Goal: Task Accomplishment & Management: Manage account settings

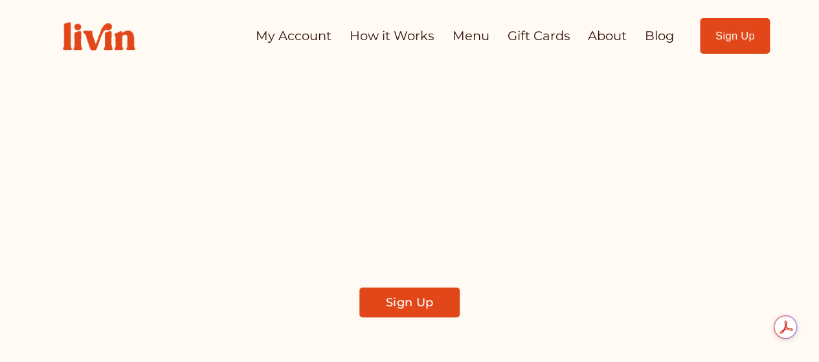
click at [303, 36] on link "My Account" at bounding box center [294, 35] width 76 height 25
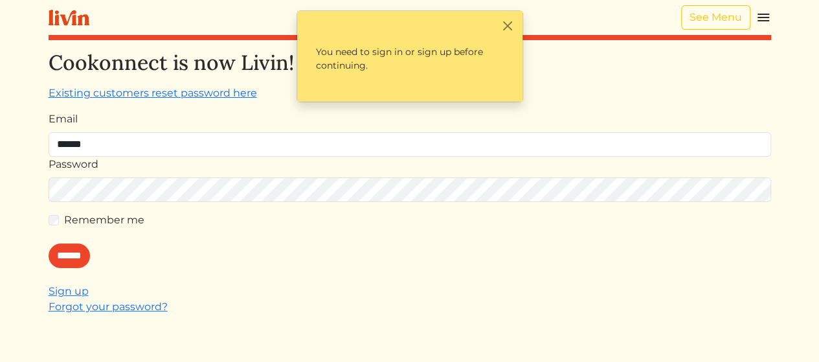
type input "**********"
click at [156, 207] on form "**********" at bounding box center [410, 189] width 723 height 156
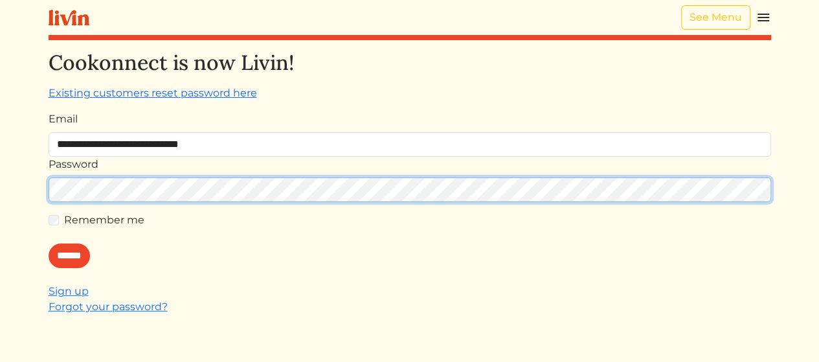
click at [49, 244] on input "******" at bounding box center [69, 256] width 41 height 25
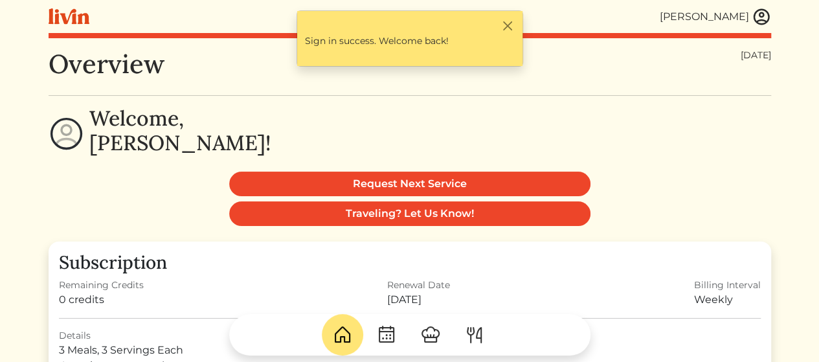
click at [688, 159] on div "Welcome, Shellie!" at bounding box center [410, 133] width 723 height 55
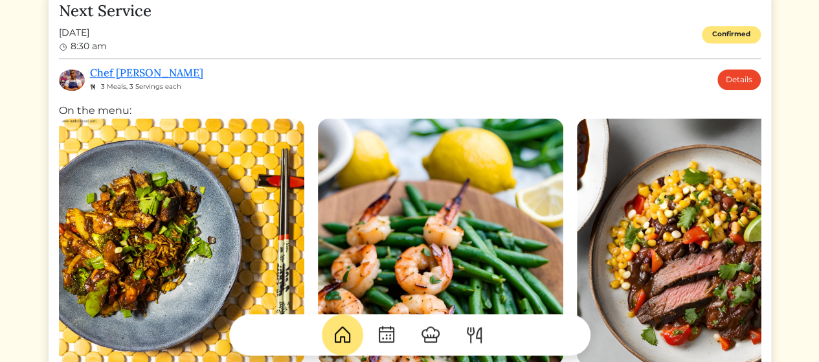
scroll to position [440, 0]
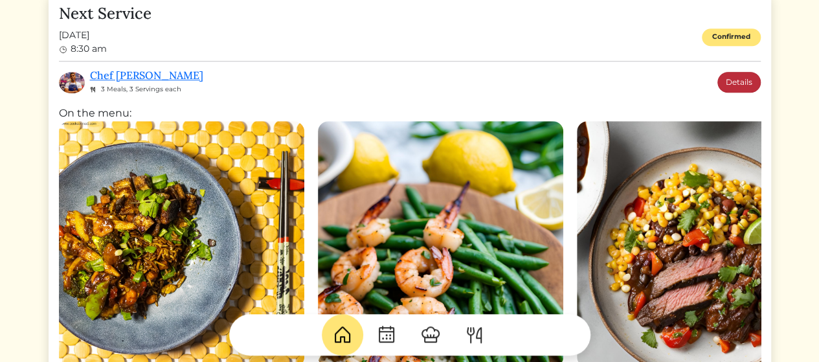
click at [742, 75] on link "Details" at bounding box center [739, 82] width 43 height 21
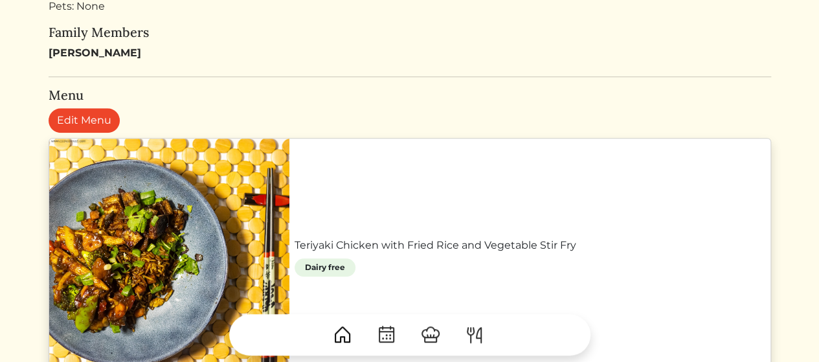
scroll to position [466, 0]
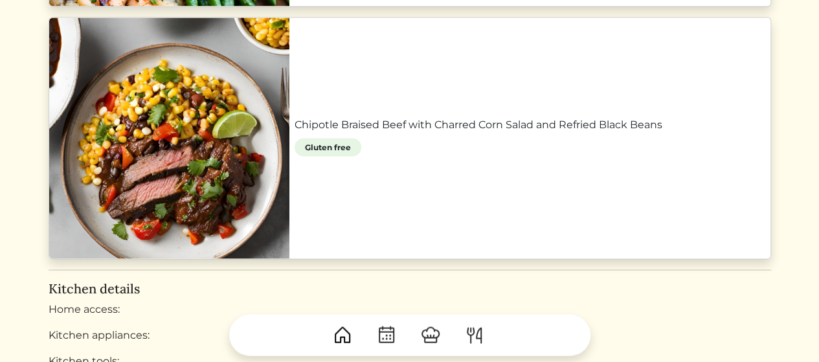
scroll to position [1114, 0]
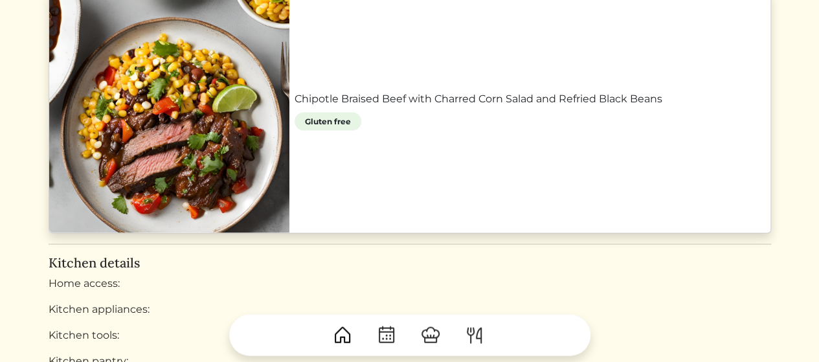
click at [473, 333] on img at bounding box center [474, 334] width 21 height 21
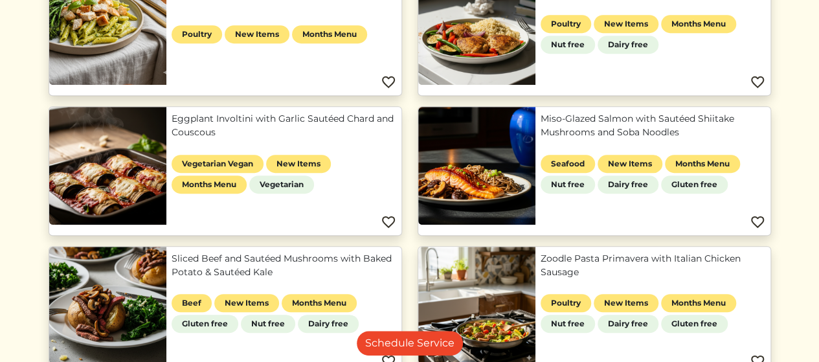
scroll to position [659, 0]
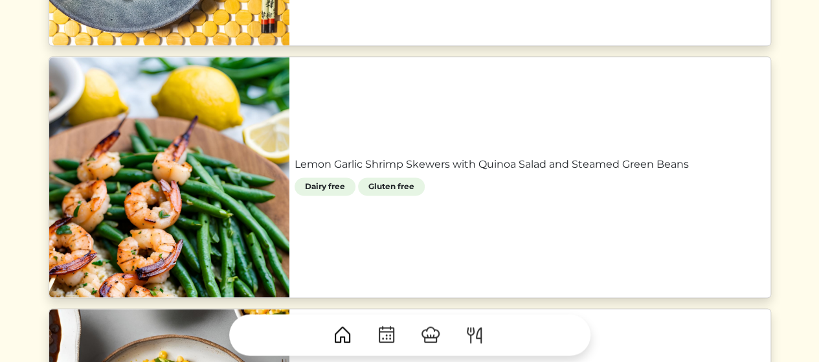
scroll to position [480, 0]
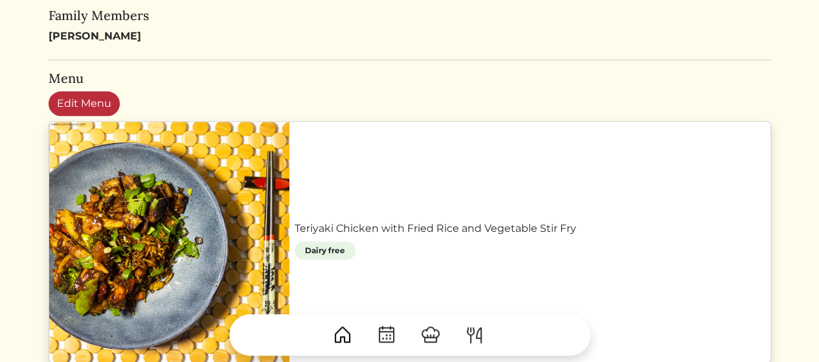
click at [70, 98] on link "Edit Menu" at bounding box center [84, 103] width 71 height 25
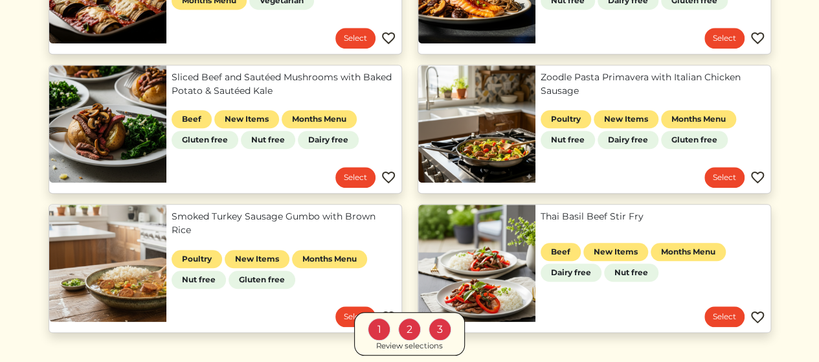
scroll to position [681, 0]
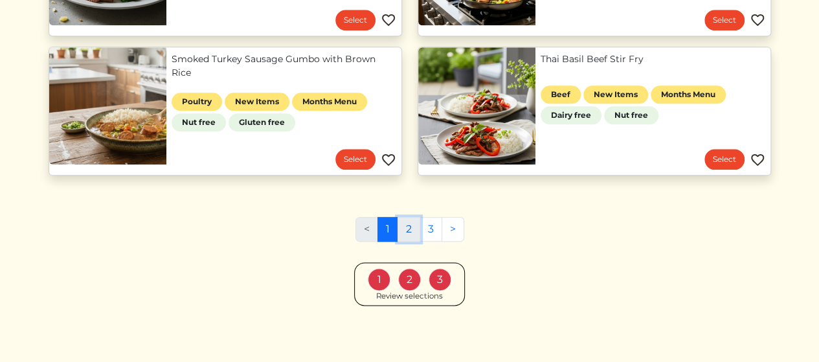
click at [408, 227] on link "2" at bounding box center [409, 229] width 23 height 25
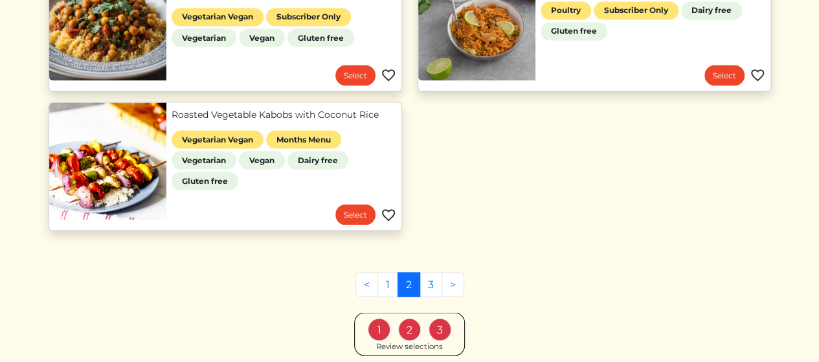
scroll to position [1243, 0]
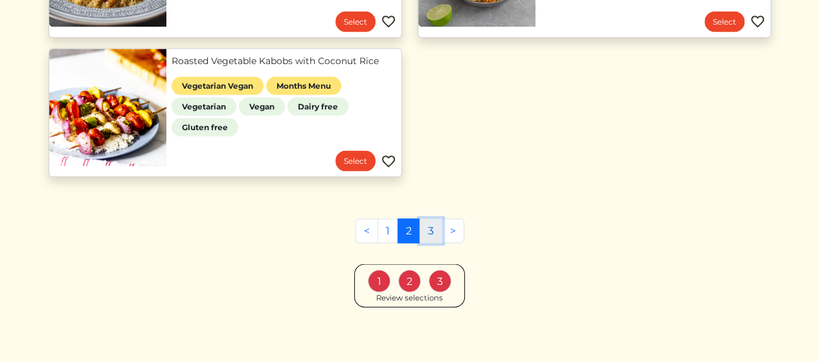
click at [429, 234] on link "3" at bounding box center [431, 231] width 23 height 25
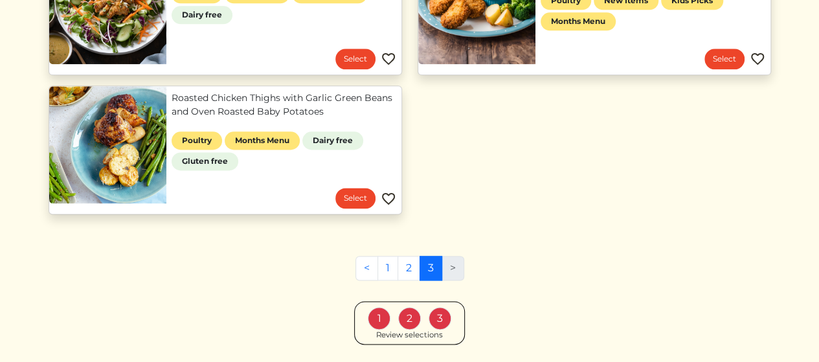
scroll to position [825, 0]
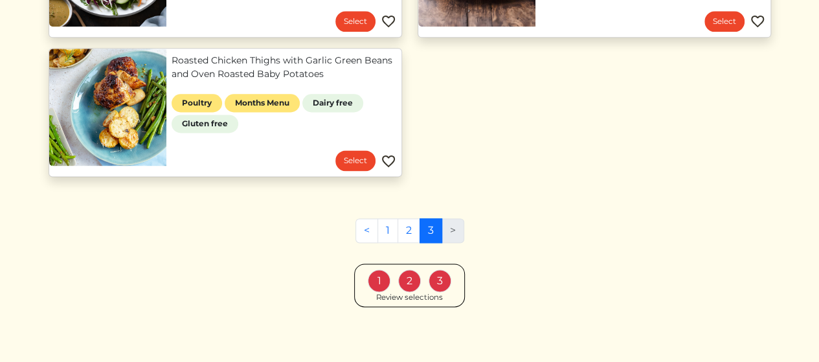
click at [380, 274] on div "1" at bounding box center [379, 280] width 23 height 23
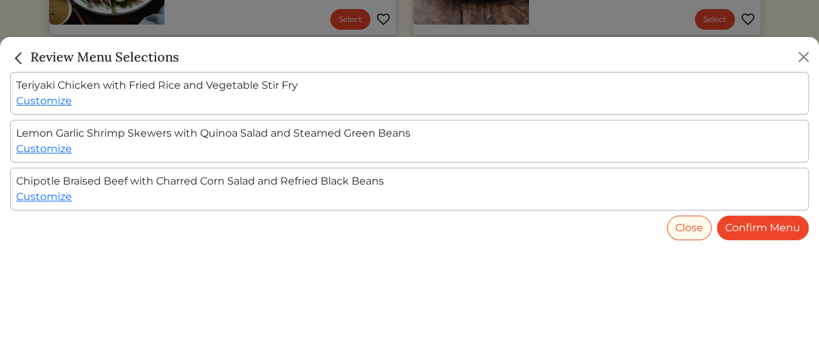
scroll to position [817, 0]
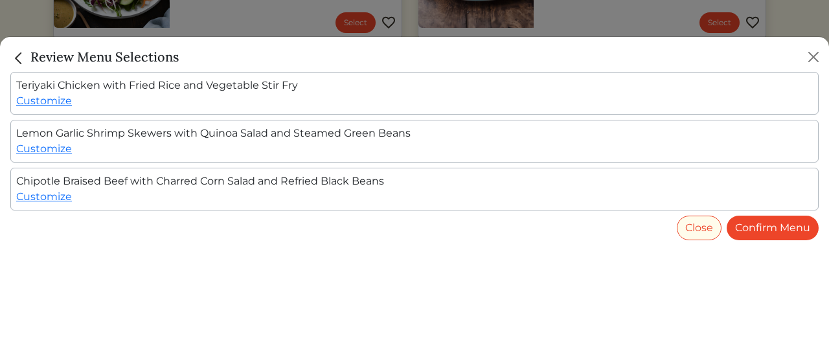
click at [14, 54] on img "Close" at bounding box center [18, 58] width 17 height 17
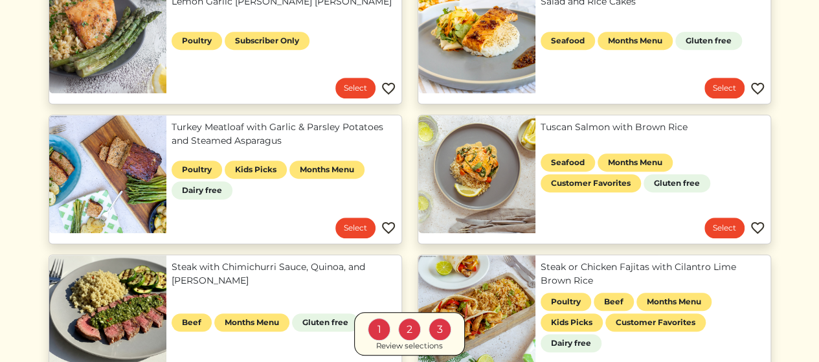
scroll to position [337, 0]
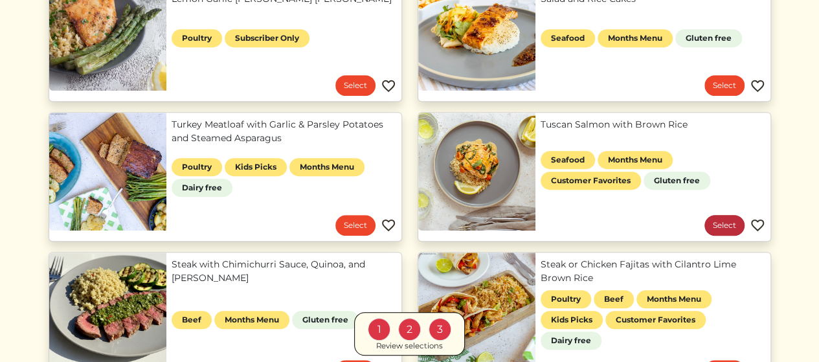
click at [713, 224] on link "Select" at bounding box center [725, 225] width 40 height 21
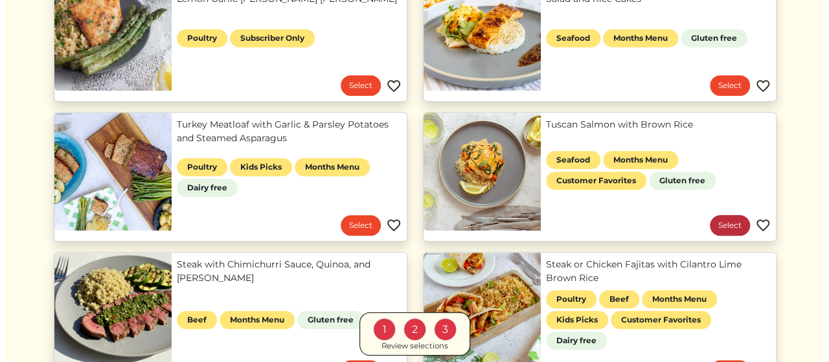
scroll to position [0, 0]
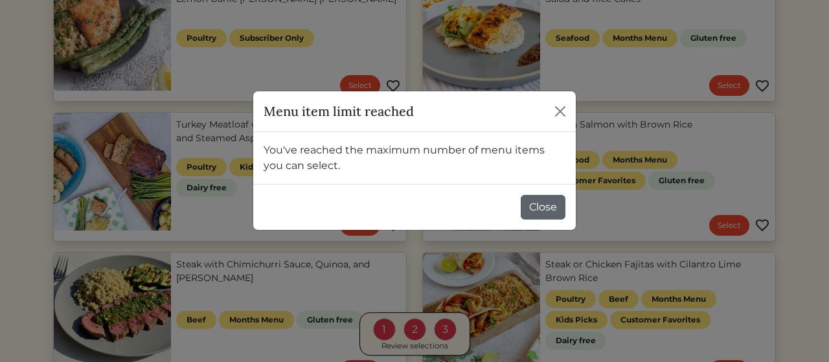
click at [541, 209] on button "Close" at bounding box center [543, 207] width 45 height 25
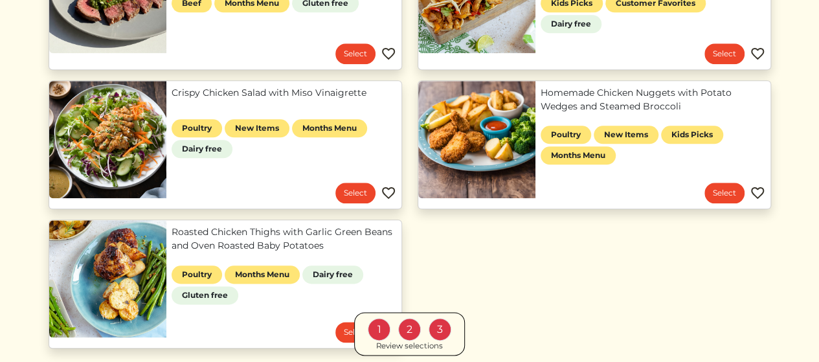
scroll to position [825, 0]
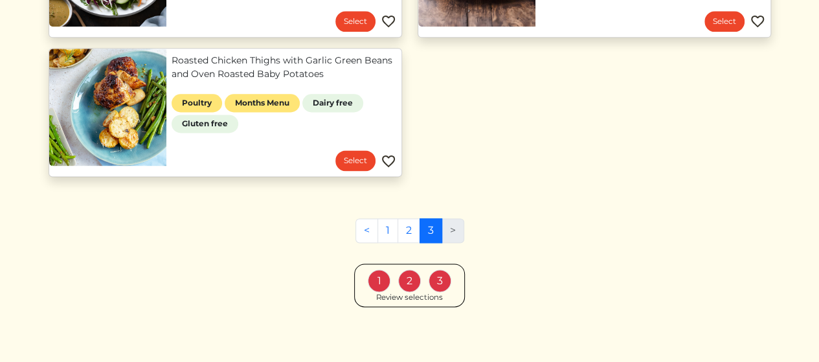
click at [375, 278] on div "1" at bounding box center [379, 280] width 23 height 23
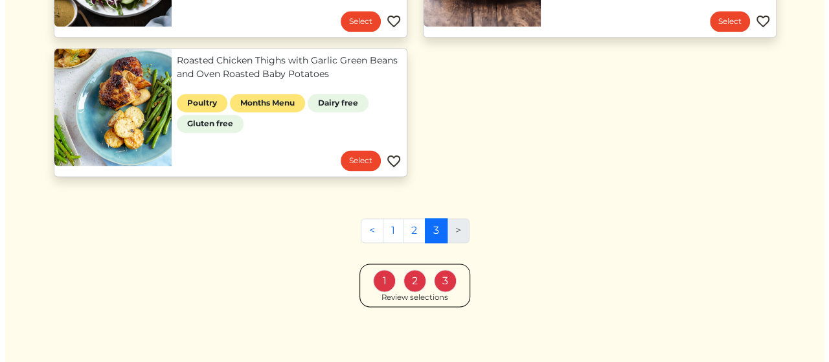
scroll to position [817, 0]
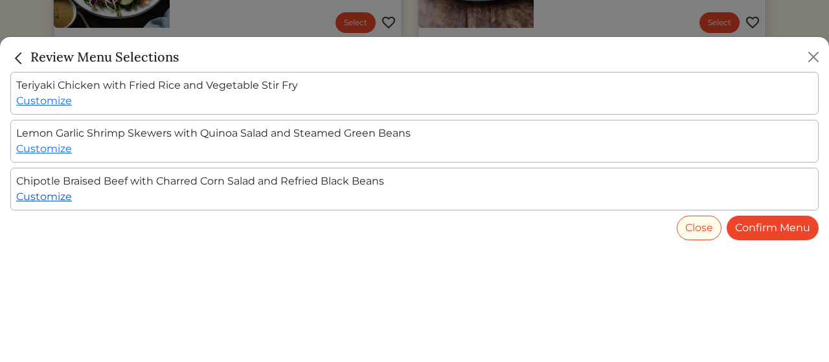
click at [60, 192] on link "Customize" at bounding box center [44, 196] width 56 height 12
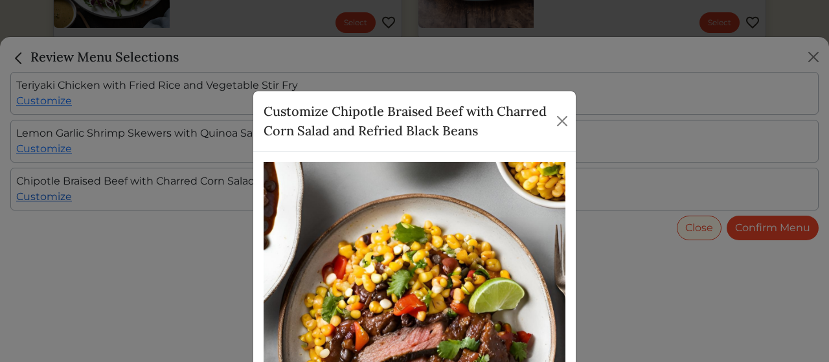
scroll to position [0, 0]
click at [557, 120] on button "Close" at bounding box center [562, 121] width 16 height 21
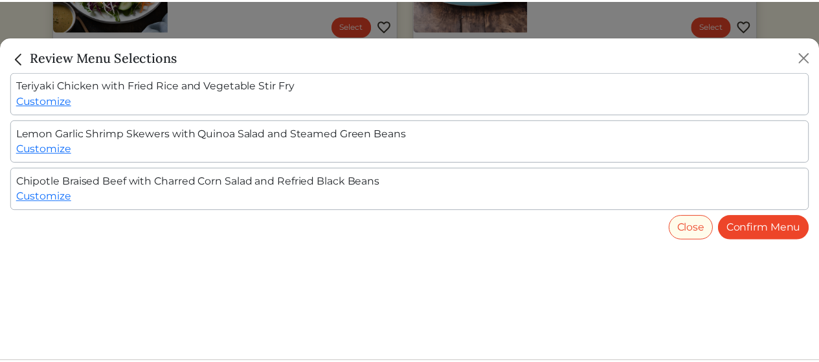
scroll to position [817, 0]
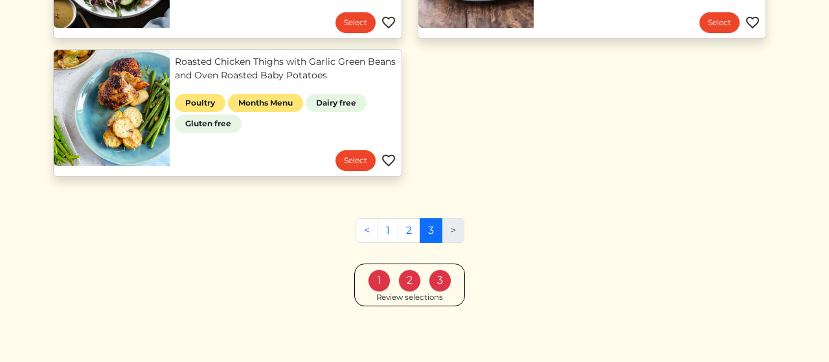
click at [585, 28] on div at bounding box center [414, 181] width 829 height 362
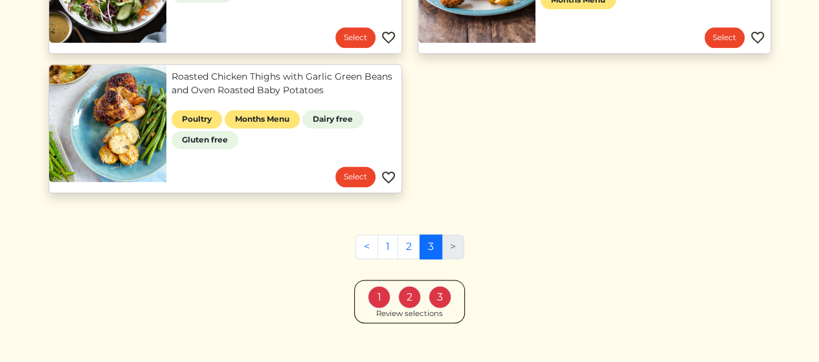
scroll to position [813, 0]
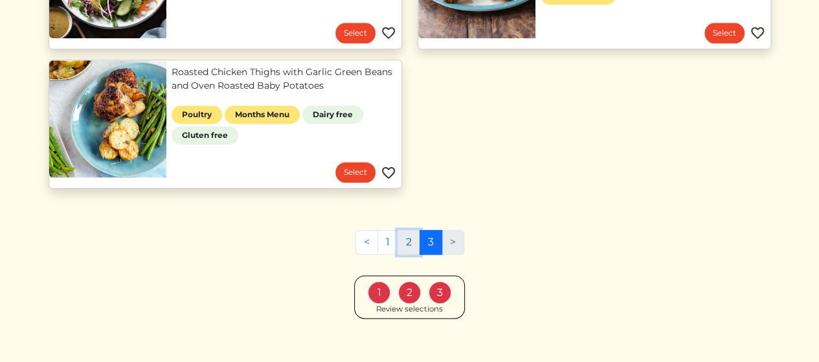
click at [407, 240] on link "2" at bounding box center [409, 242] width 23 height 25
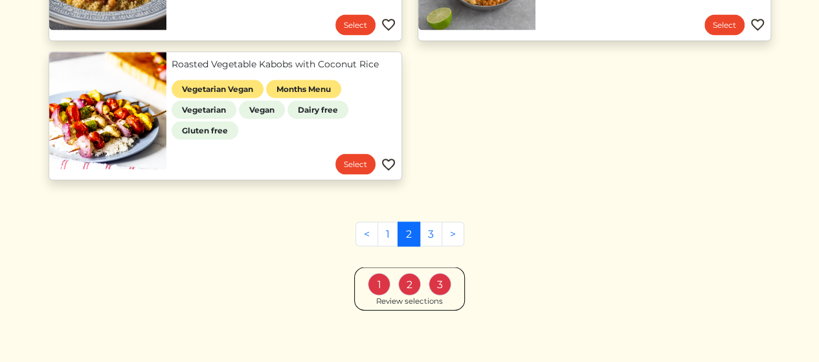
scroll to position [1243, 0]
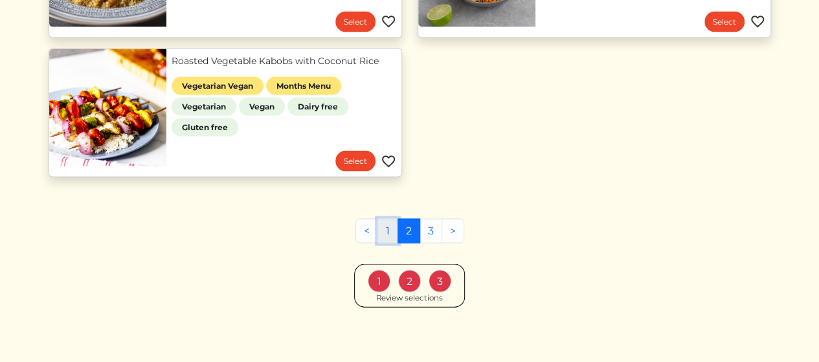
click at [387, 223] on link "1" at bounding box center [388, 231] width 21 height 25
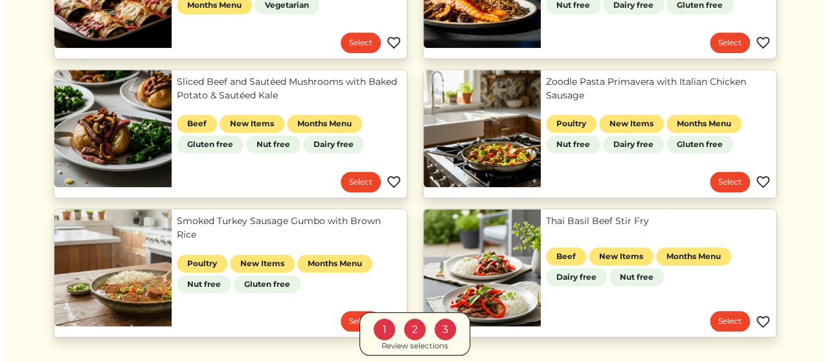
scroll to position [518, 0]
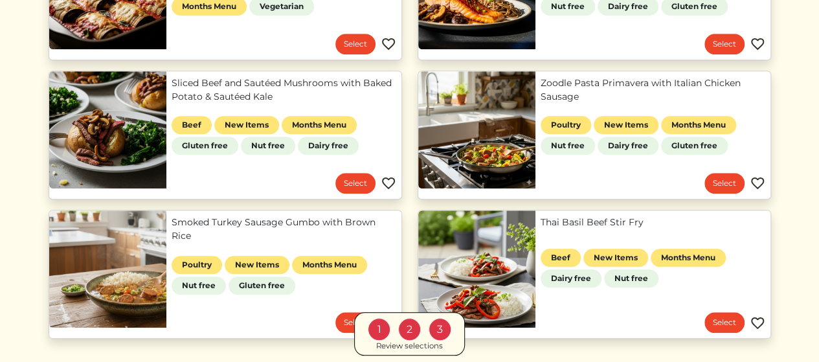
click at [607, 97] on link "Zoodle Pasta Primavera with Italian Chicken Sausage" at bounding box center [653, 89] width 225 height 27
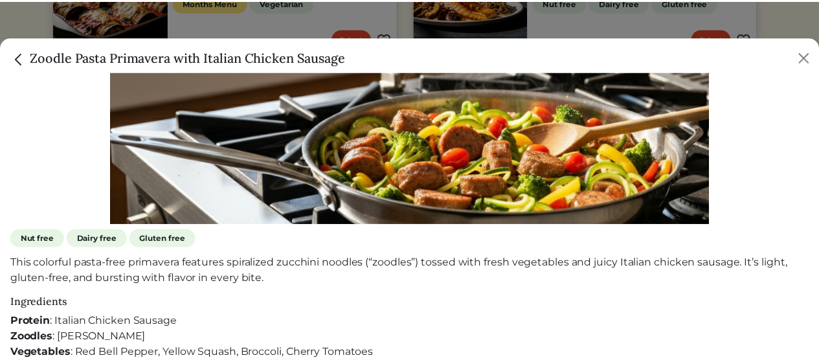
scroll to position [280, 0]
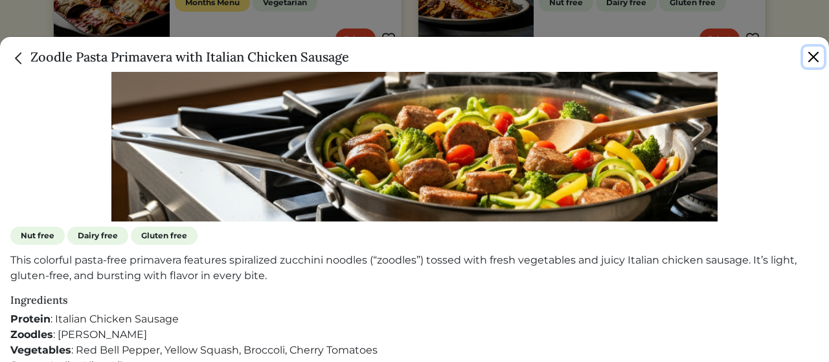
click at [811, 56] on button "Close" at bounding box center [813, 57] width 21 height 21
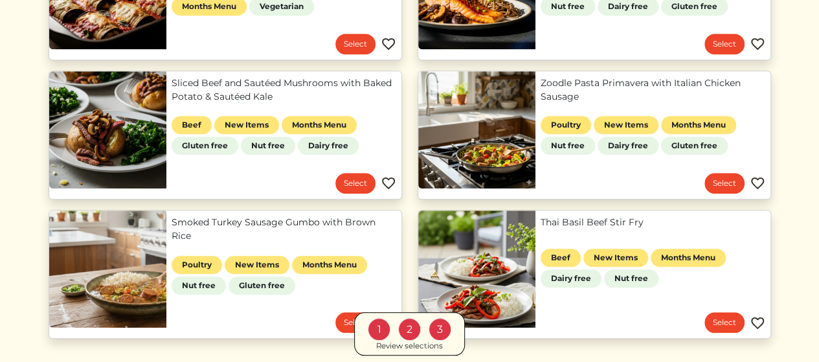
click at [659, 84] on link "Zoodle Pasta Primavera with Italian Chicken Sausage" at bounding box center [653, 89] width 225 height 27
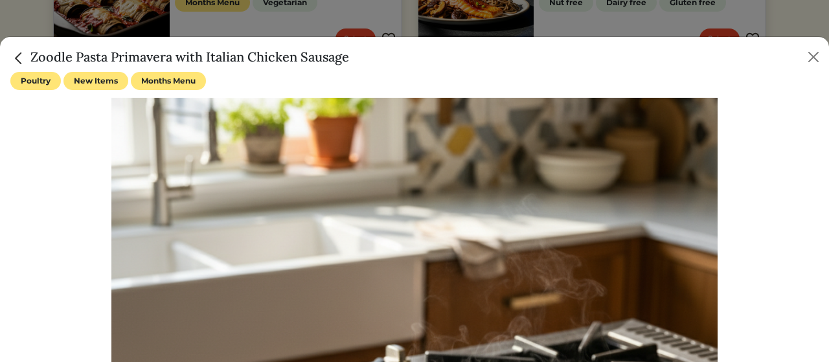
drag, startPoint x: 350, startPoint y: 60, endPoint x: 36, endPoint y: 40, distance: 314.8
click at [36, 40] on div "Zoodle Pasta Primavera with Italian Chicken Sausage" at bounding box center [414, 54] width 829 height 35
copy h5 "oodle Pasta Primavera with Italian Chicken Sausage"
click at [816, 56] on button "Close" at bounding box center [813, 57] width 21 height 21
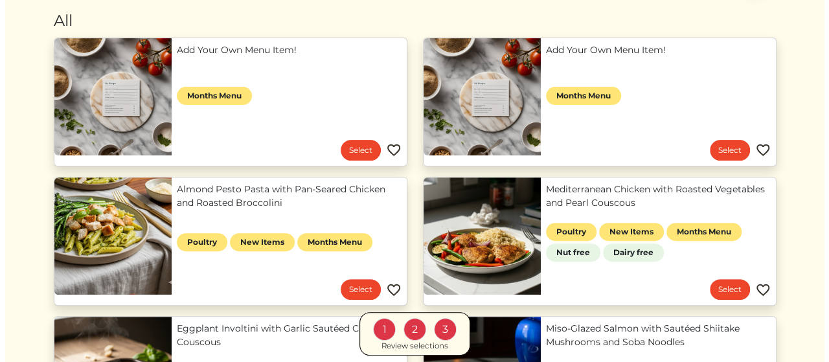
scroll to position [130, 0]
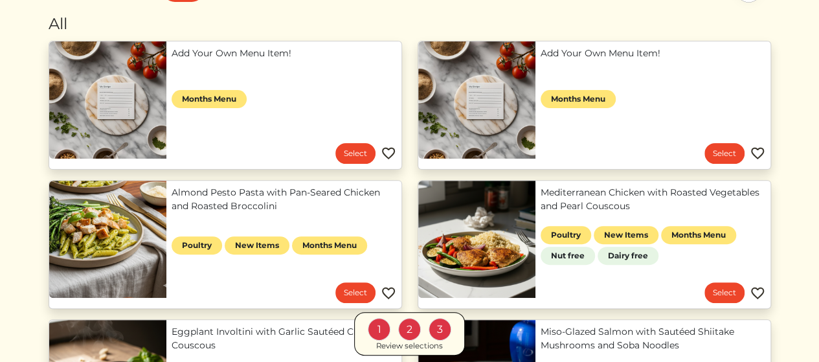
click at [259, 195] on link "Almond Pesto Pasta with Pan-Seared Chicken and Roasted Broccolini" at bounding box center [284, 199] width 225 height 27
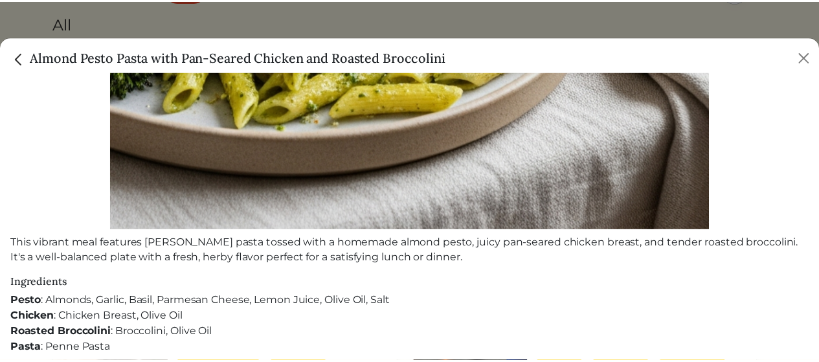
scroll to position [267, 0]
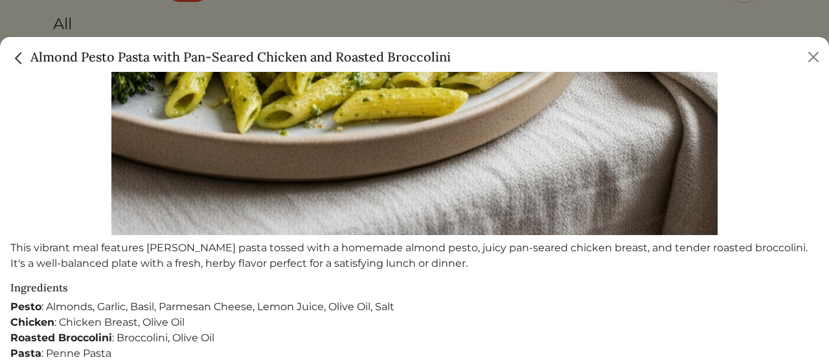
drag, startPoint x: 31, startPoint y: 56, endPoint x: 494, endPoint y: 59, distance: 462.4
click at [494, 59] on div "Almond Pesto Pasta with Pan-Seared Chicken and Roasted Broccolini" at bounding box center [414, 54] width 829 height 35
copy h5 "Almond Pesto Pasta with Pan-Seared Chicken and Roasted Broccolini"
click at [813, 55] on button "Close" at bounding box center [813, 57] width 21 height 21
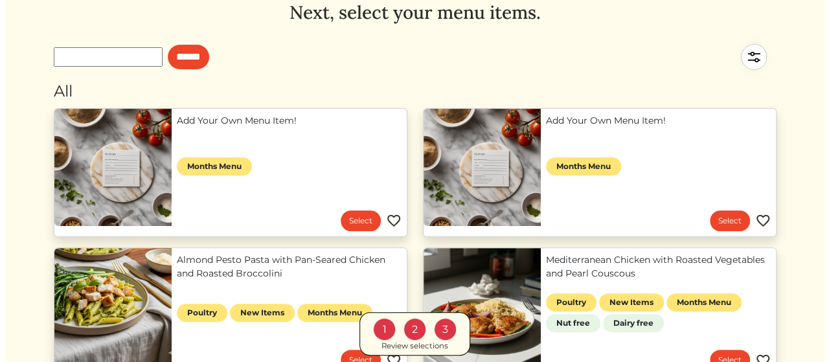
scroll to position [52, 0]
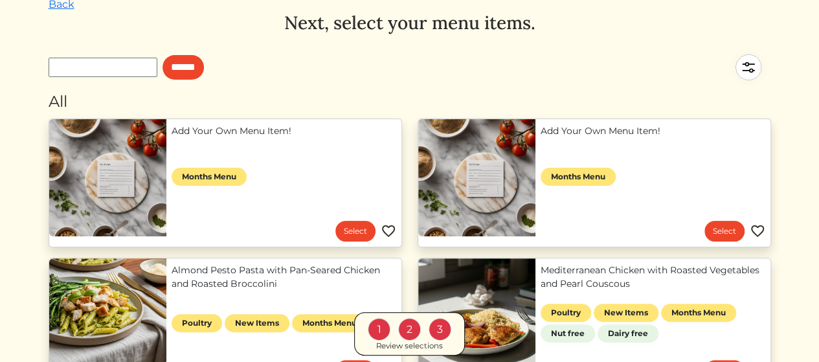
click at [749, 72] on img at bounding box center [748, 67] width 45 height 45
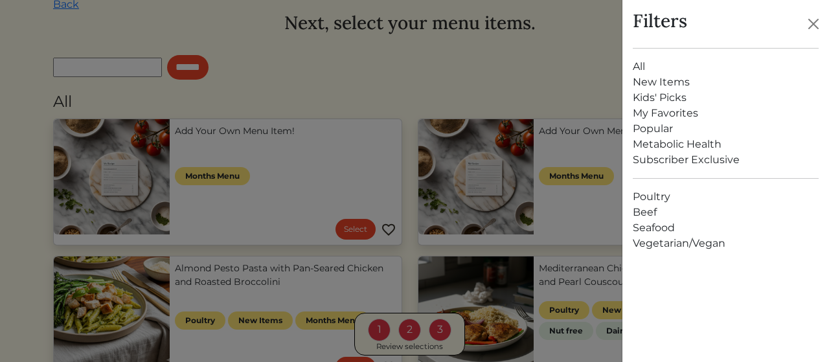
click at [646, 96] on link "Kids' Picks" at bounding box center [726, 98] width 186 height 16
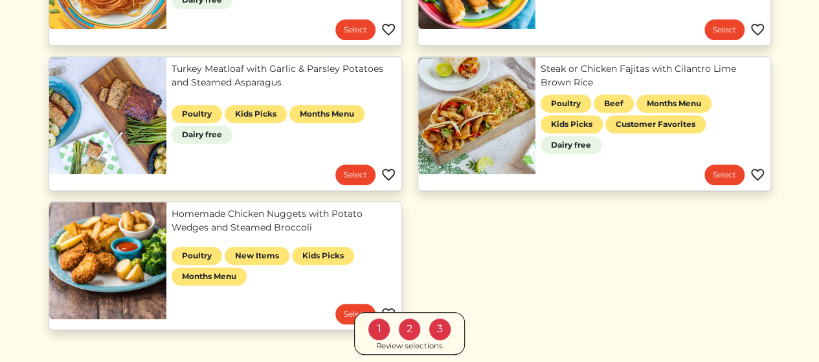
scroll to position [233, 0]
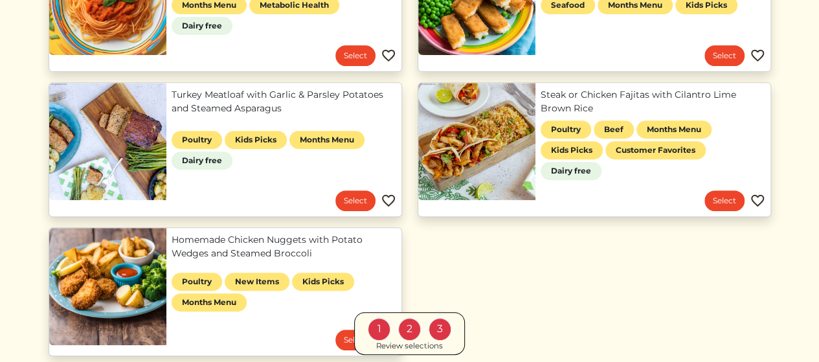
click at [284, 236] on link "Homemade Chicken Nuggets with Potato Wedges and Steamed Broccoli" at bounding box center [284, 246] width 225 height 27
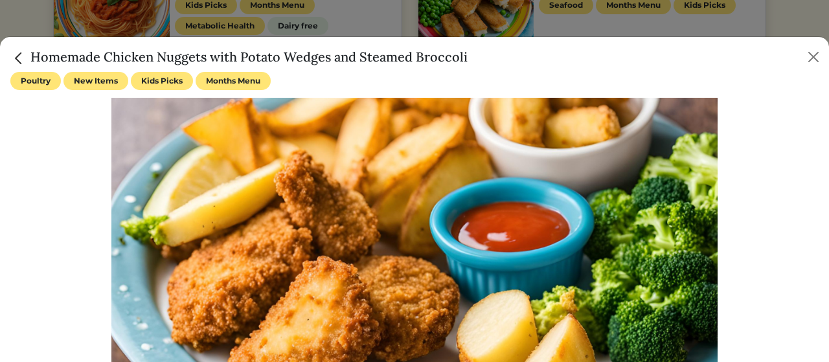
click at [32, 58] on h5 "Homemade Chicken Nuggets with Potato Wedges and Steamed Broccoli" at bounding box center [238, 56] width 457 height 19
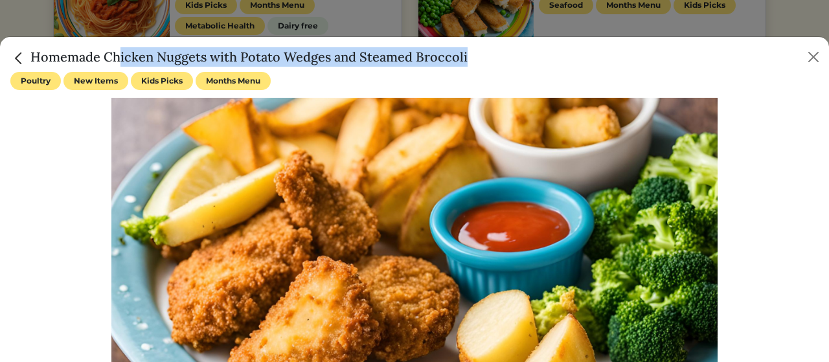
drag, startPoint x: 32, startPoint y: 58, endPoint x: 465, endPoint y: 51, distance: 432.7
click at [465, 51] on h5 "Homemade Chicken Nuggets with Potato Wedges and Steamed Broccoli" at bounding box center [238, 56] width 457 height 19
copy div "Homemade Chicken Nuggets with Potato Wedges and Steamed Broccoli"
click at [807, 54] on button "Close" at bounding box center [813, 57] width 21 height 21
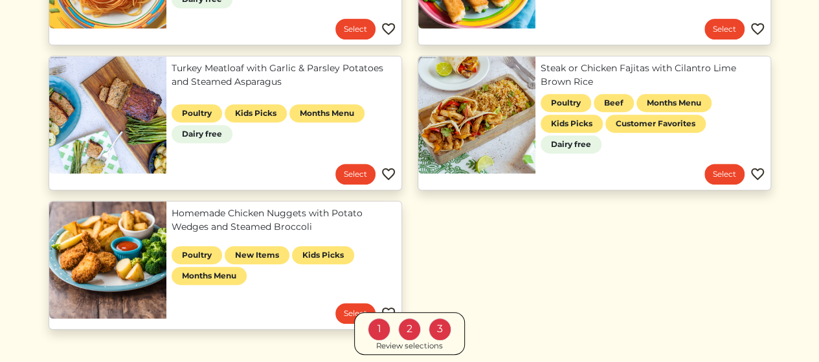
scroll to position [259, 0]
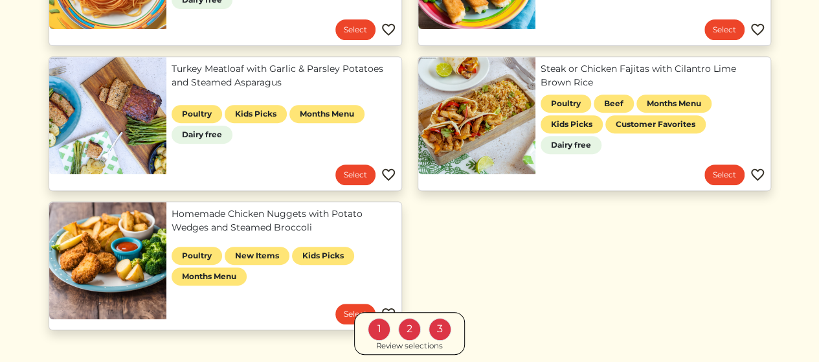
click at [438, 332] on div "3" at bounding box center [440, 329] width 23 height 23
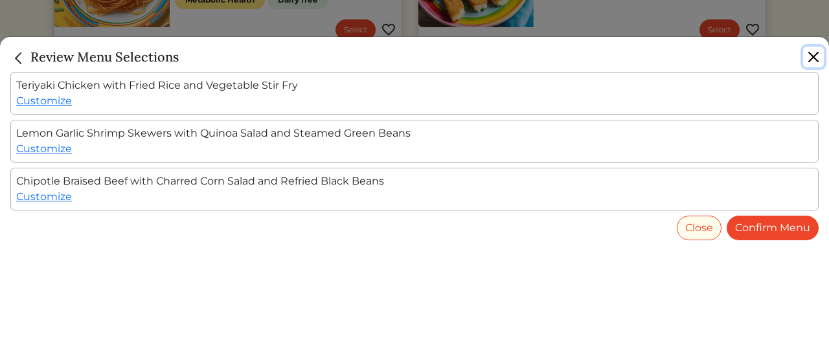
click at [815, 55] on button "Close" at bounding box center [813, 57] width 21 height 21
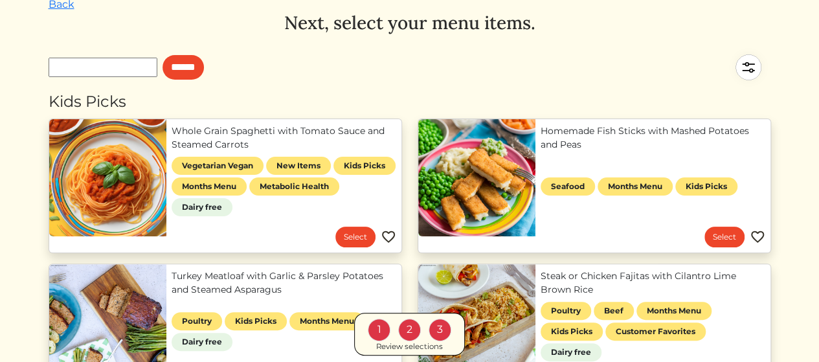
scroll to position [0, 0]
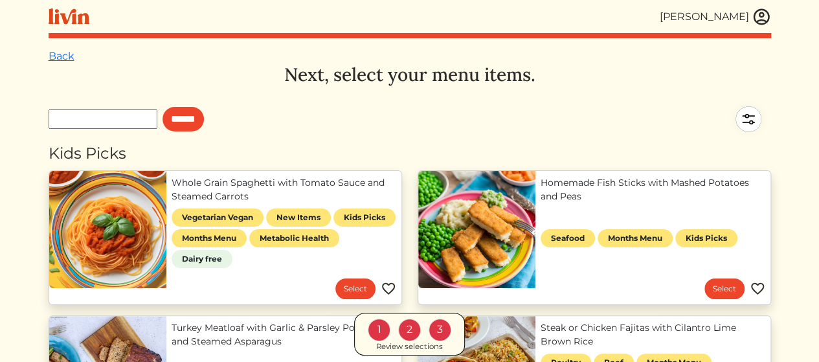
click at [761, 15] on img at bounding box center [761, 16] width 19 height 19
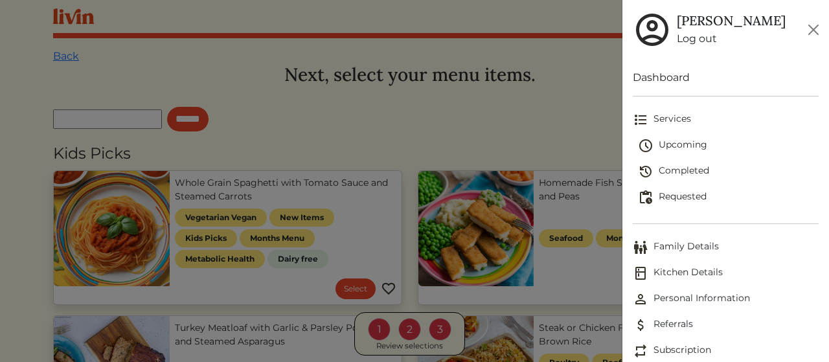
click at [677, 141] on span "Upcoming" at bounding box center [728, 146] width 181 height 16
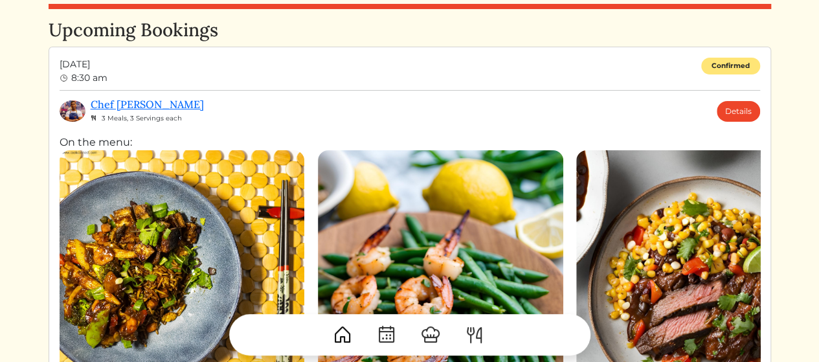
scroll to position [26, 0]
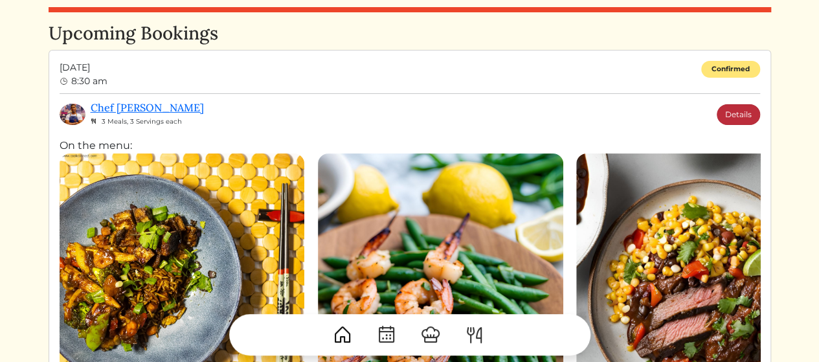
click at [749, 111] on link "Details" at bounding box center [738, 114] width 43 height 21
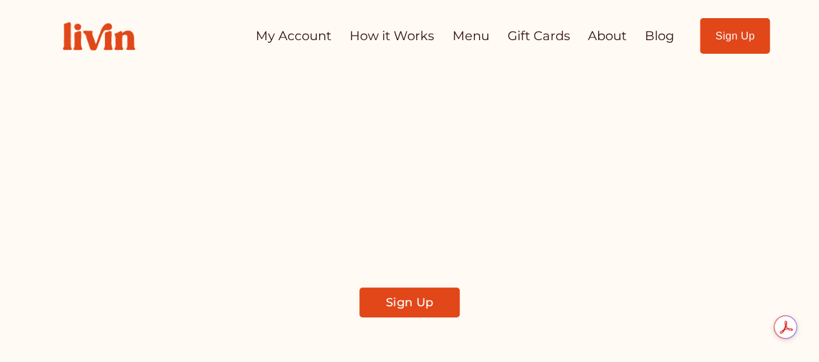
click at [275, 41] on link "My Account" at bounding box center [294, 35] width 76 height 25
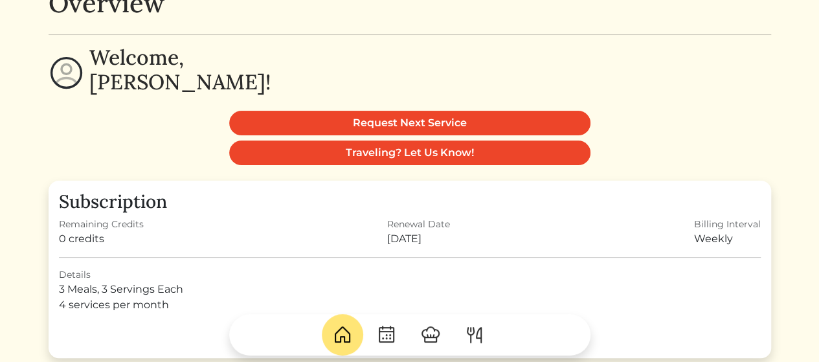
scroll to position [26, 0]
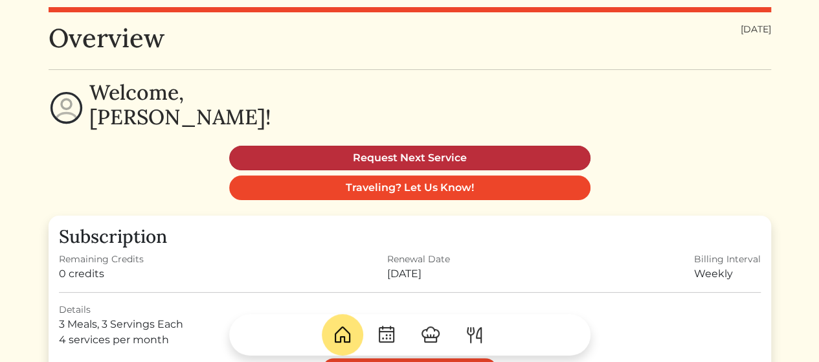
click at [457, 160] on link "Request Next Service" at bounding box center [409, 158] width 361 height 25
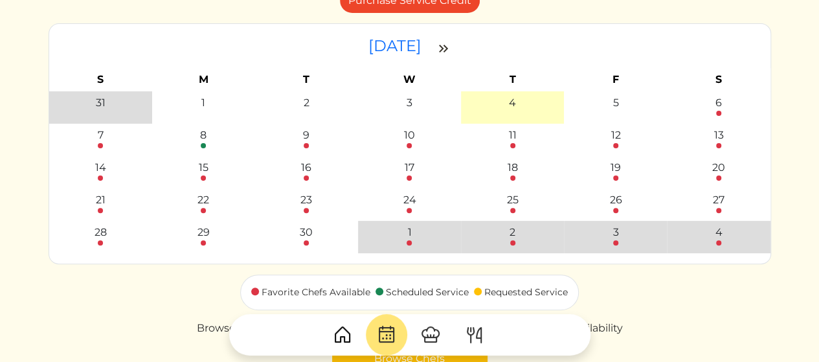
scroll to position [130, 0]
click at [203, 168] on div "15" at bounding box center [204, 167] width 10 height 16
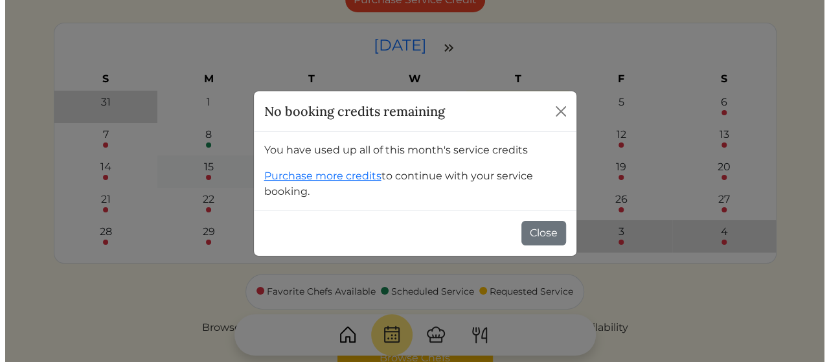
scroll to position [0, 0]
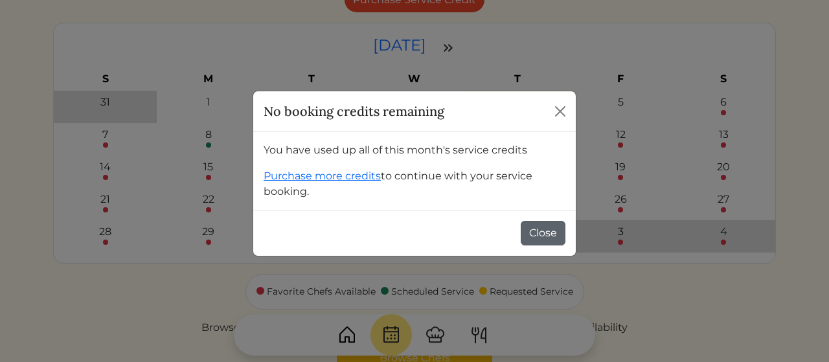
click at [547, 229] on button "Close" at bounding box center [543, 233] width 45 height 25
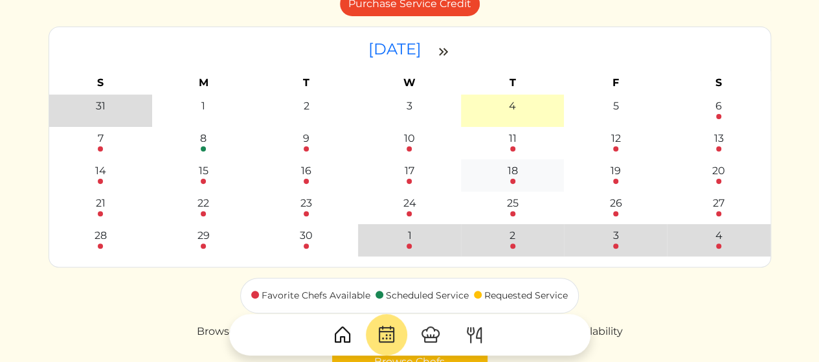
scroll to position [130, 0]
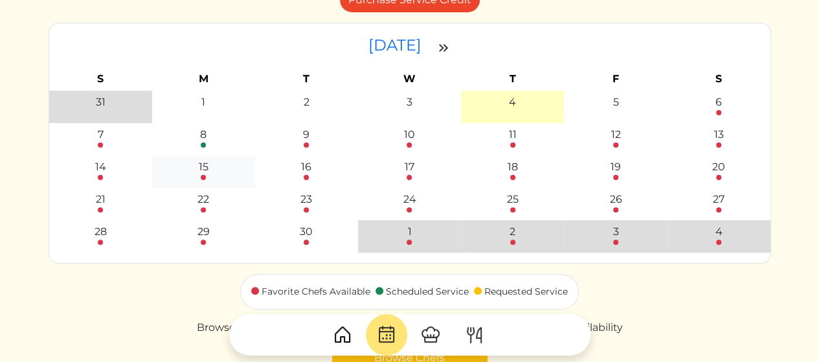
click at [198, 176] on div "15" at bounding box center [203, 169] width 95 height 21
click at [205, 176] on div at bounding box center [203, 177] width 5 height 5
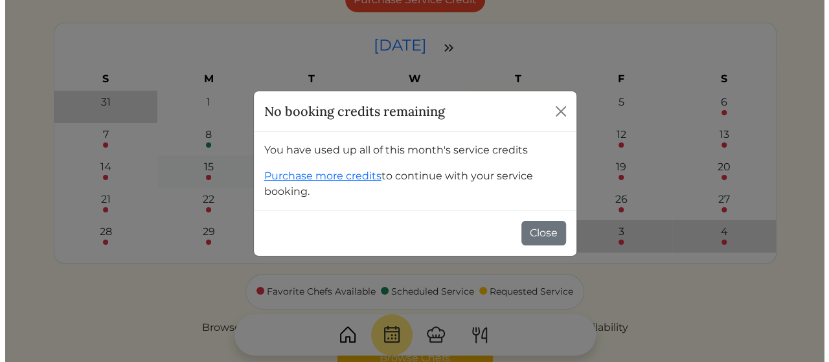
scroll to position [0, 0]
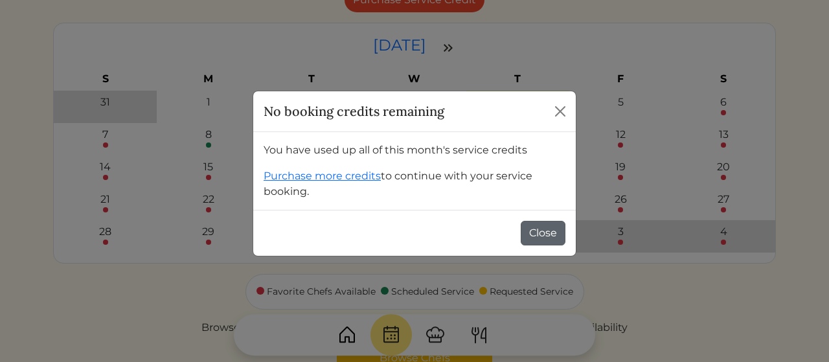
click at [533, 234] on button "Close" at bounding box center [543, 233] width 45 height 25
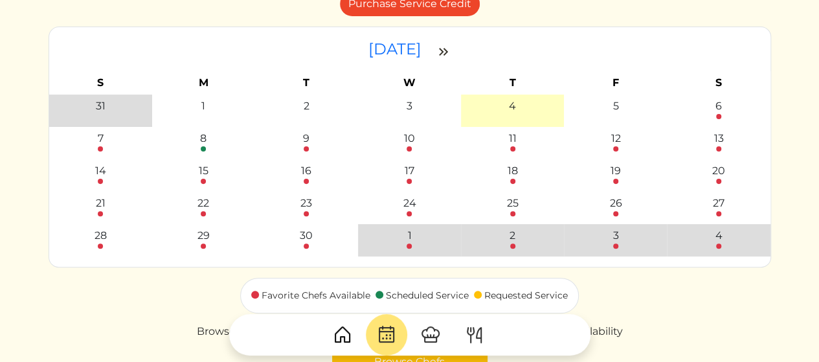
scroll to position [130, 0]
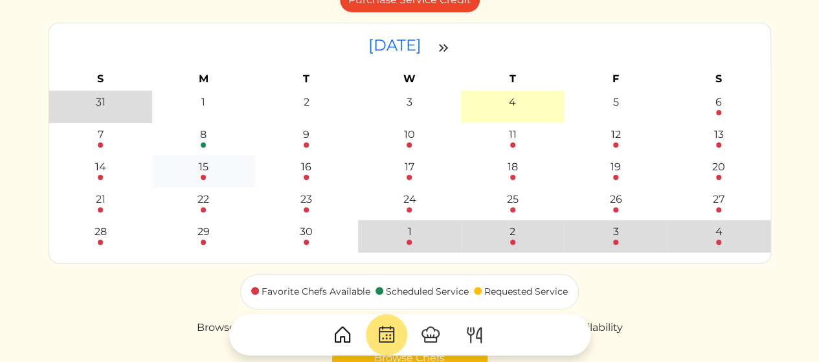
click at [203, 170] on div "15" at bounding box center [204, 167] width 10 height 16
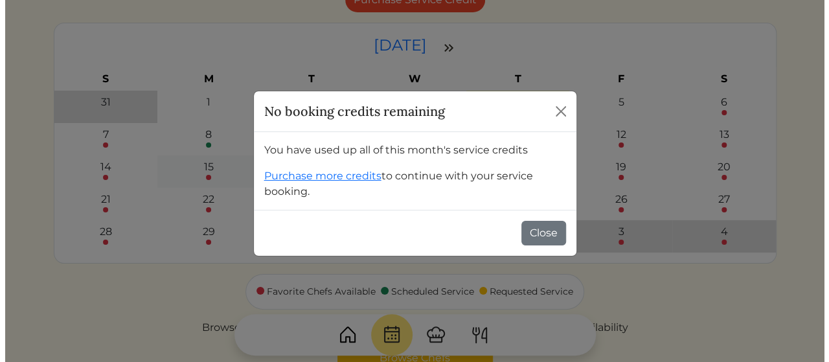
scroll to position [0, 0]
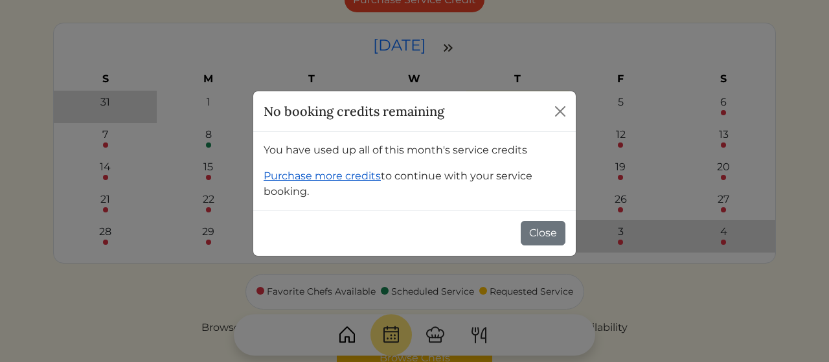
click at [353, 179] on link "Purchase more credits" at bounding box center [322, 176] width 117 height 12
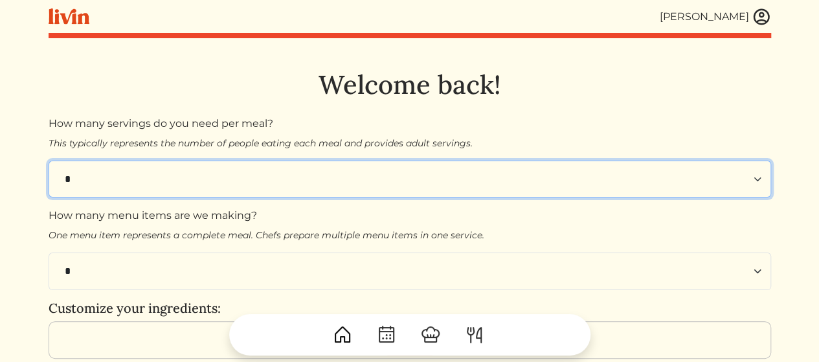
drag, startPoint x: 0, startPoint y: 0, endPoint x: 353, endPoint y: 179, distance: 395.9
click at [353, 179] on select "* * * * * * * * **" at bounding box center [410, 179] width 723 height 37
select select "*"
click at [49, 161] on select "* * * * * * * * **" at bounding box center [410, 179] width 723 height 37
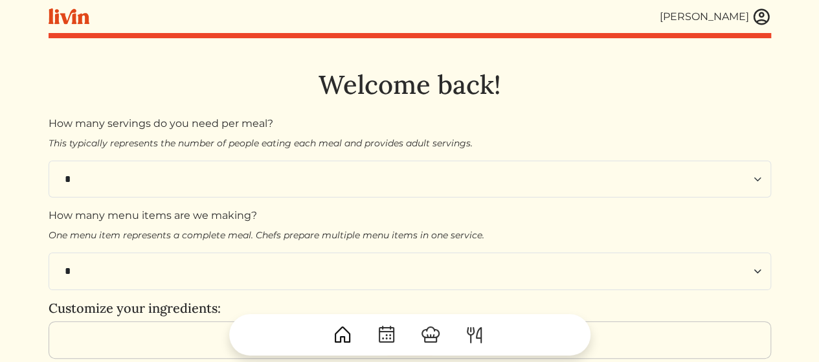
click at [269, 110] on div "**********" at bounding box center [410, 312] width 723 height 487
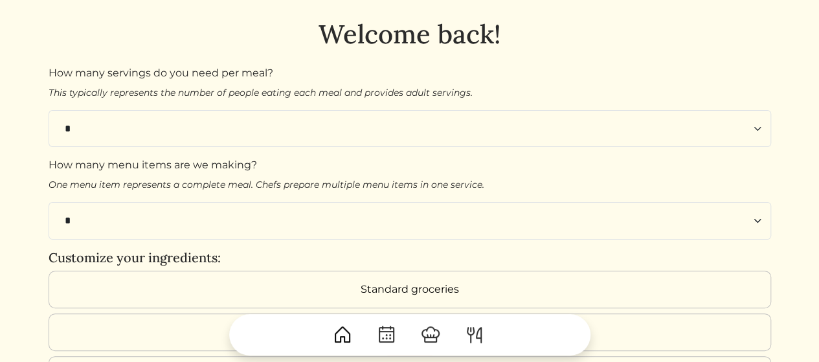
scroll to position [52, 0]
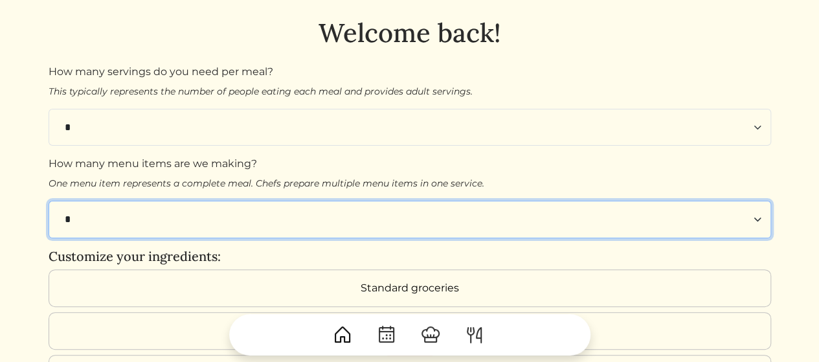
click at [247, 220] on select "* * * * * * * * **" at bounding box center [410, 219] width 723 height 37
select select "*"
click at [49, 201] on select "* * * * * * * * **" at bounding box center [410, 219] width 723 height 37
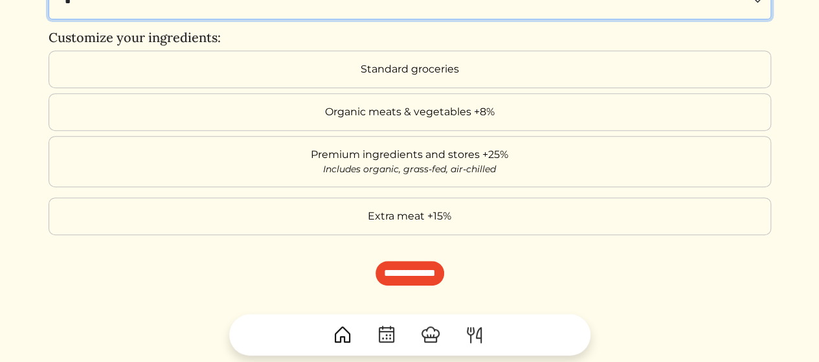
scroll to position [271, 0]
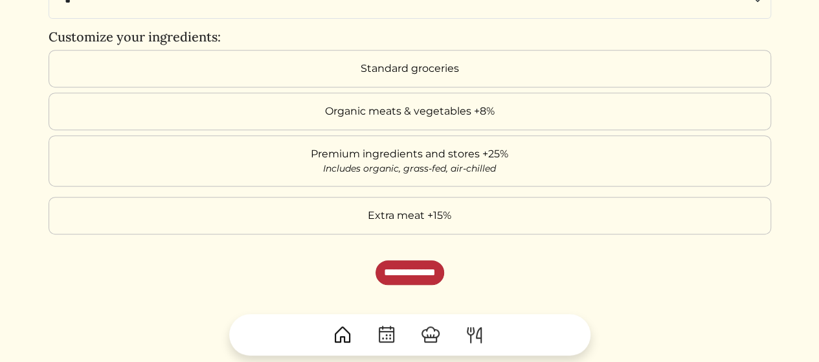
click at [416, 260] on input "**********" at bounding box center [410, 272] width 69 height 25
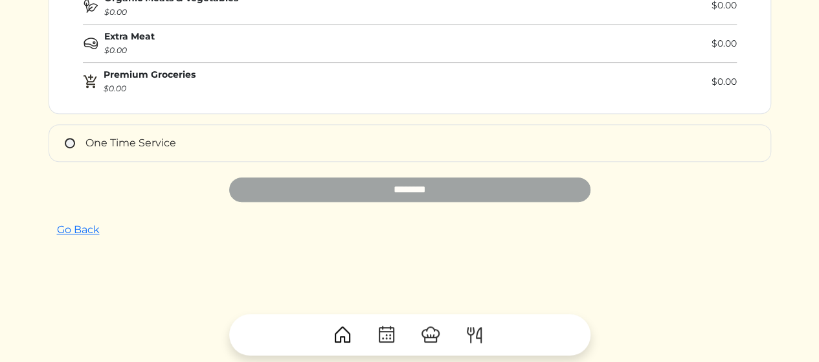
scroll to position [259, 0]
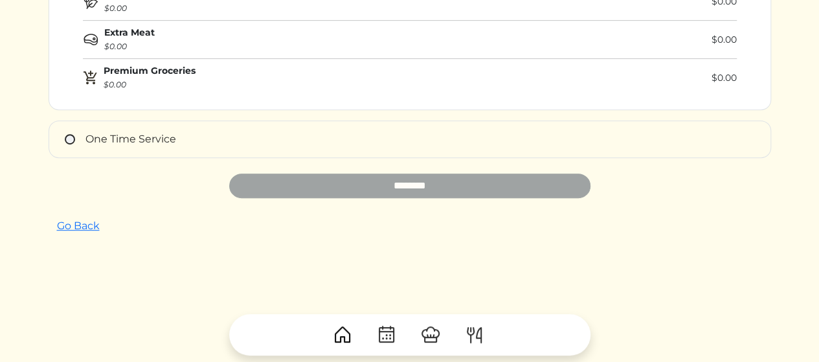
click at [343, 336] on img at bounding box center [342, 334] width 21 height 21
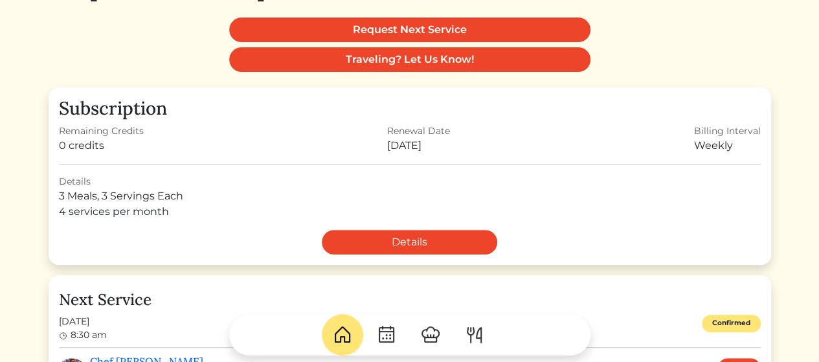
scroll to position [181, 0]
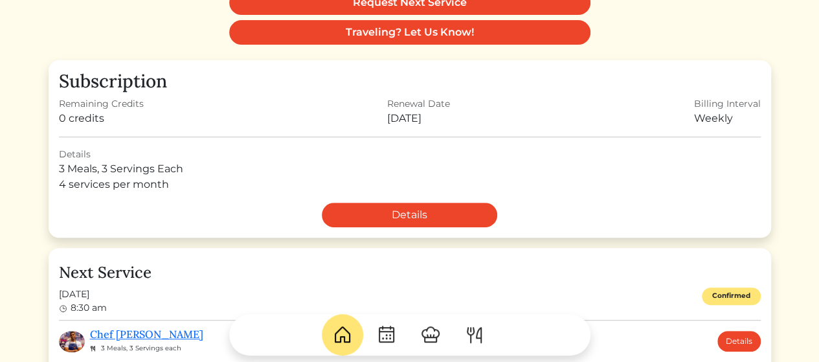
click at [521, 103] on div "Remaining Credits 0 credits Renewal Date [DATE] Billing Interval Weekly" at bounding box center [410, 111] width 702 height 29
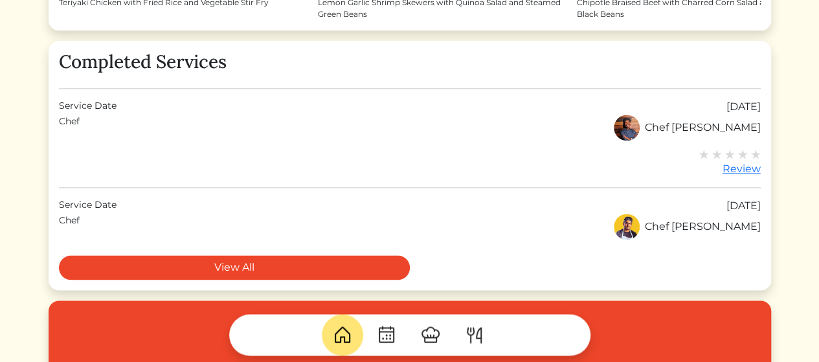
scroll to position [814, 0]
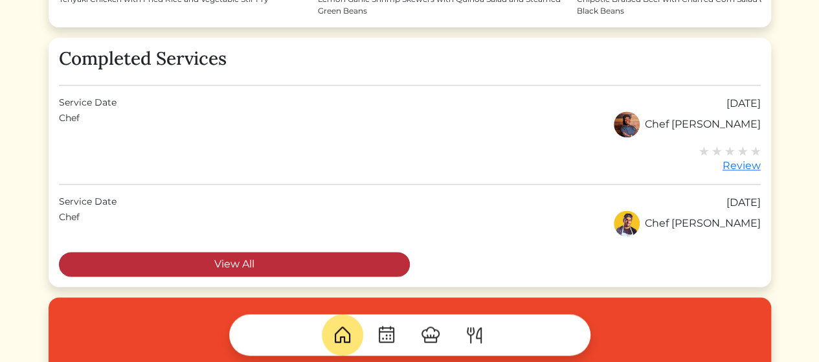
click at [367, 255] on link "View All" at bounding box center [234, 264] width 351 height 25
